Goal: Task Accomplishment & Management: Complete application form

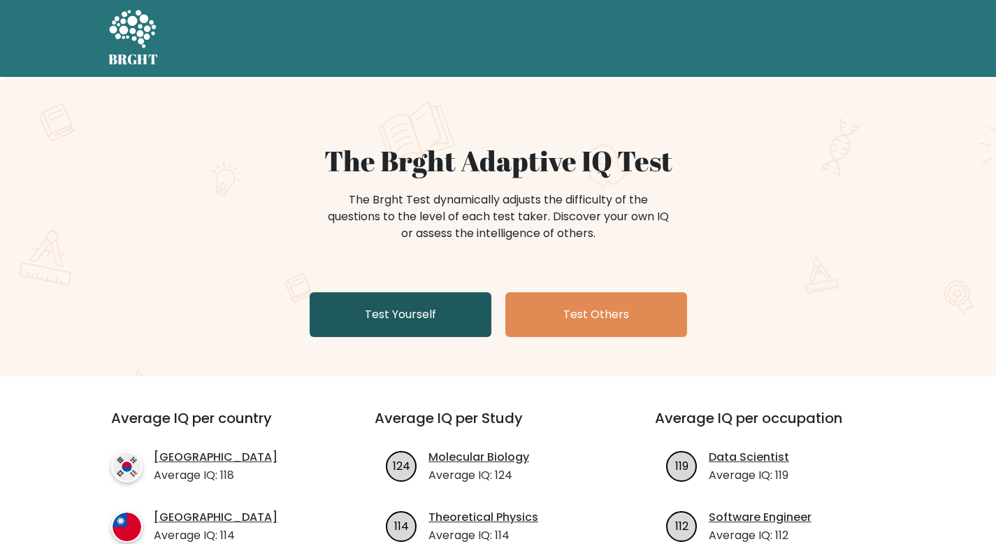
click at [412, 321] on link "Test Yourself" at bounding box center [401, 314] width 182 height 45
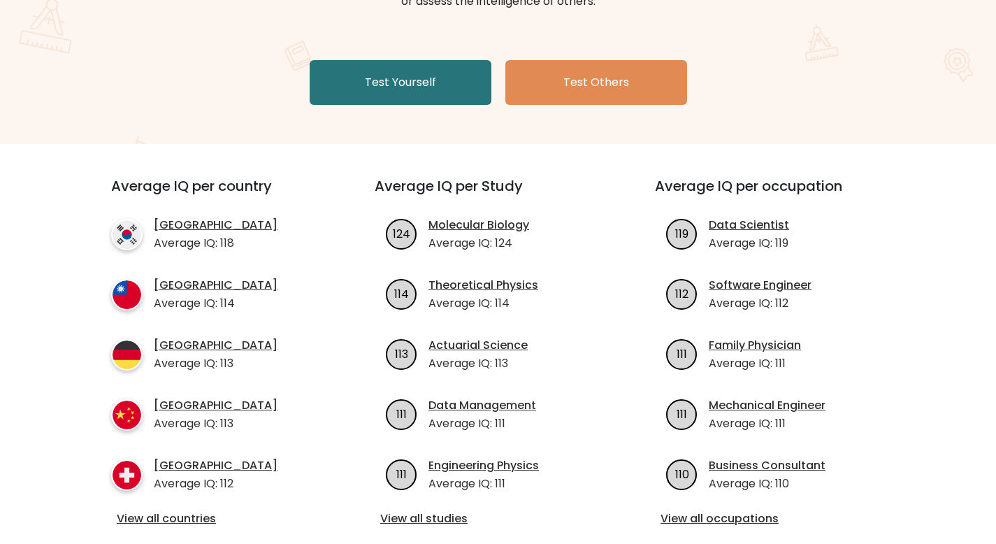
scroll to position [235, 0]
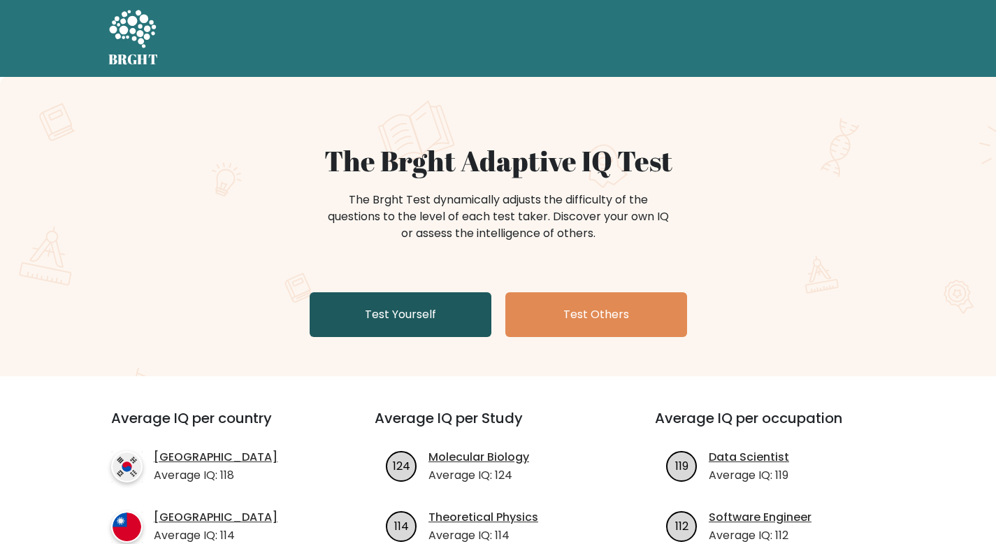
click at [436, 321] on link "Test Yourself" at bounding box center [401, 314] width 182 height 45
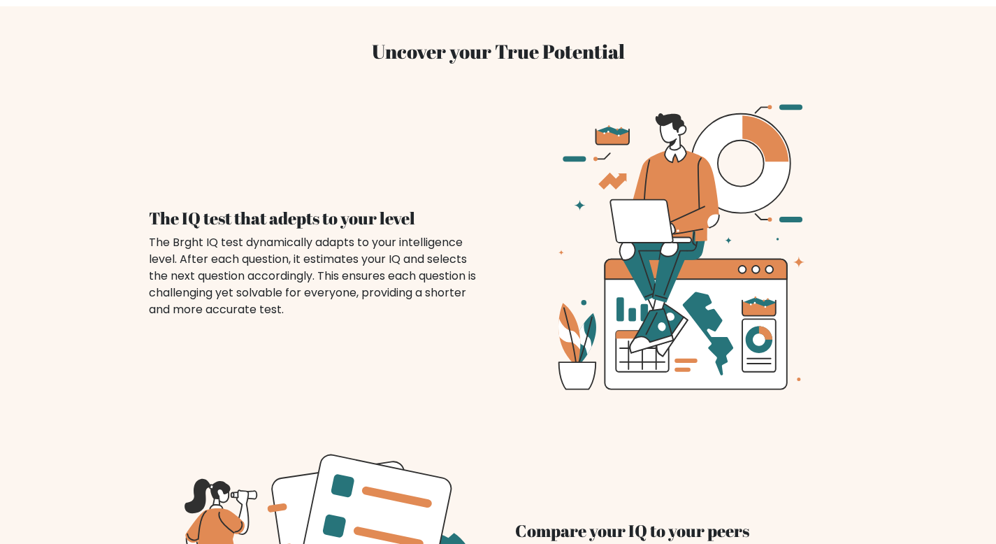
scroll to position [922, 0]
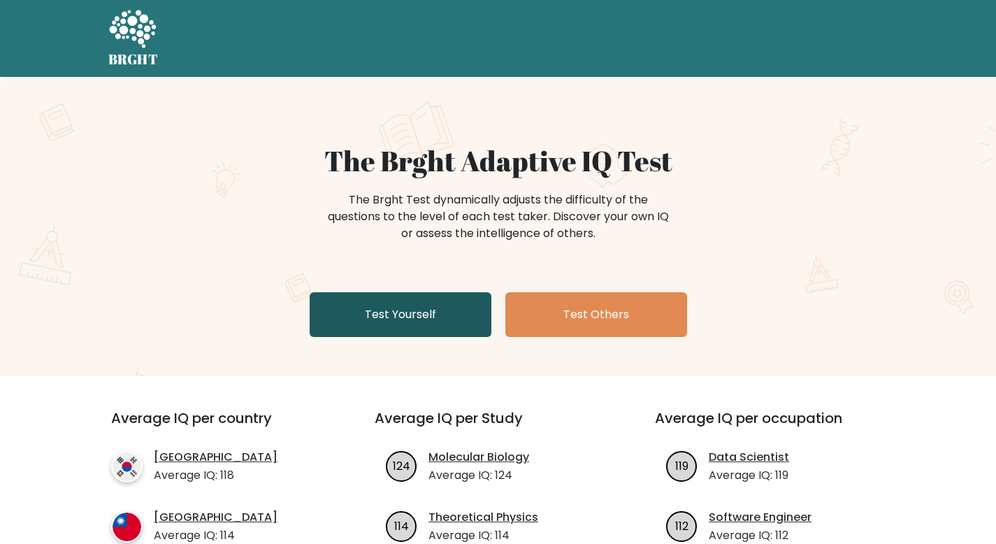
click at [396, 322] on link "Test Yourself" at bounding box center [401, 314] width 182 height 45
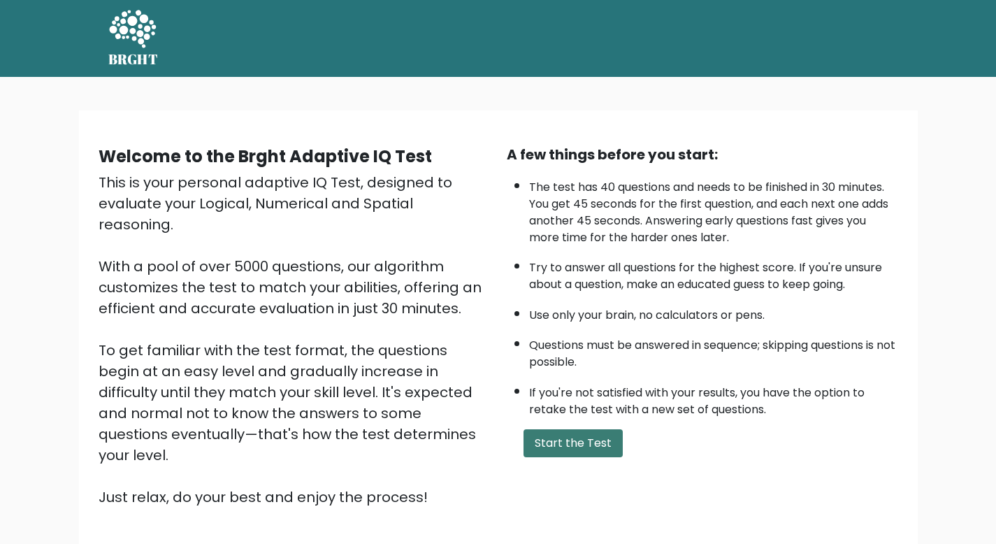
click at [567, 436] on button "Start the Test" at bounding box center [573, 443] width 99 height 28
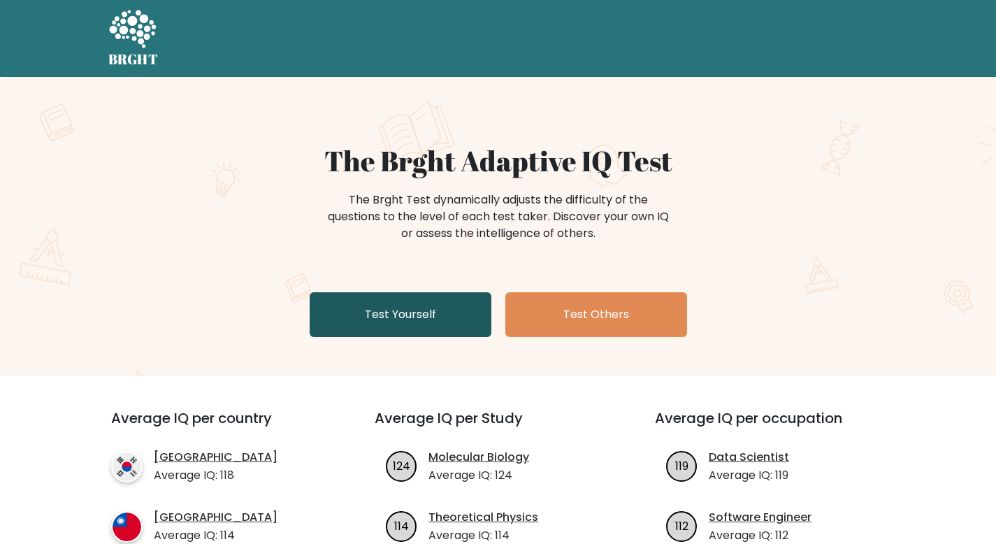
click at [447, 310] on link "Test Yourself" at bounding box center [401, 314] width 182 height 45
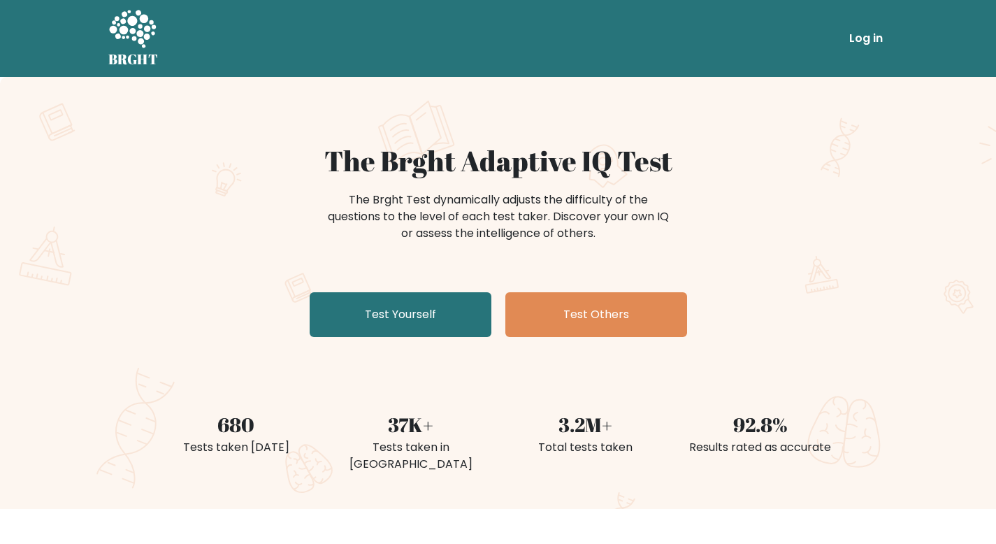
click at [865, 37] on link "Log in" at bounding box center [866, 38] width 45 height 28
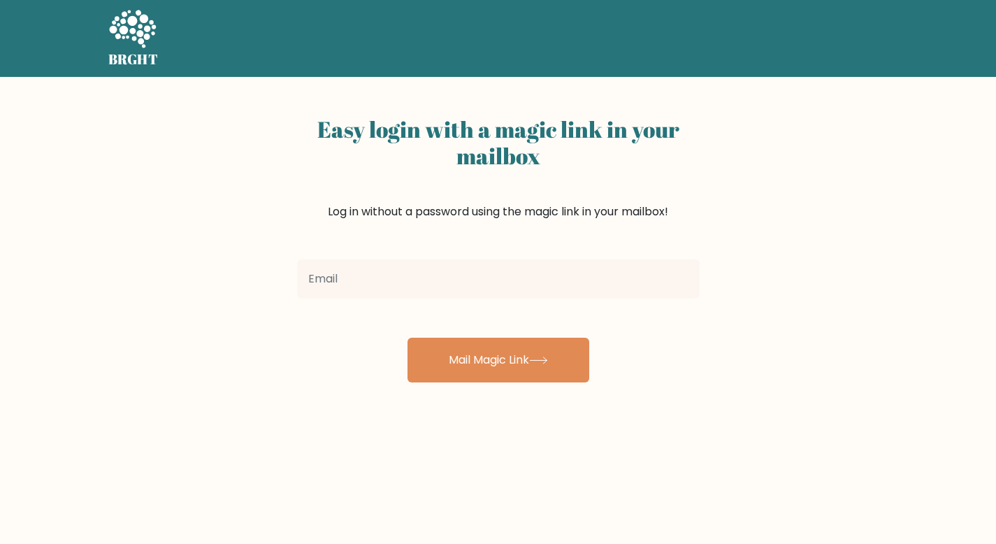
click at [508, 277] on input "email" at bounding box center [498, 278] width 403 height 39
type input "mattarthurmihas@gmail.com"
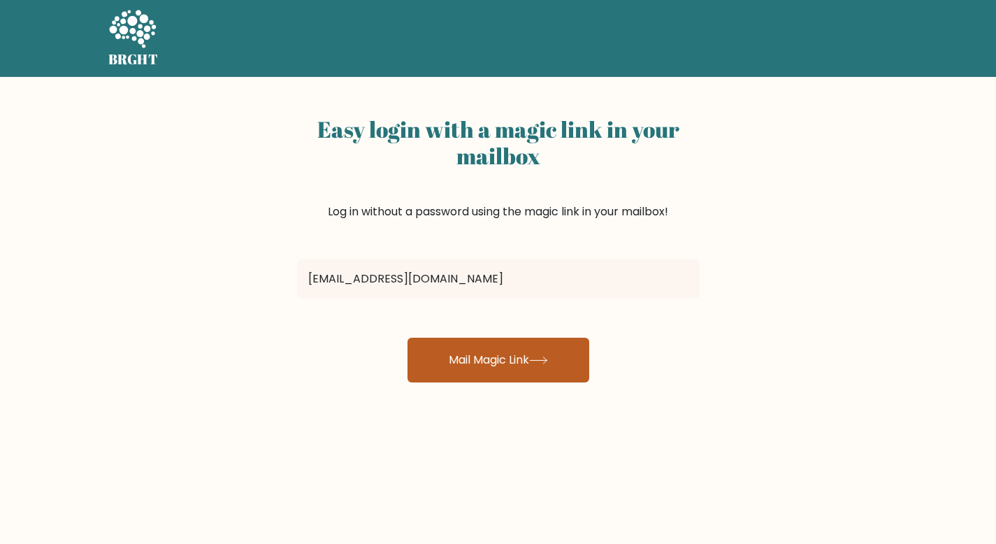
click at [482, 366] on button "Mail Magic Link" at bounding box center [499, 360] width 182 height 45
